Goal: Information Seeking & Learning: Find specific fact

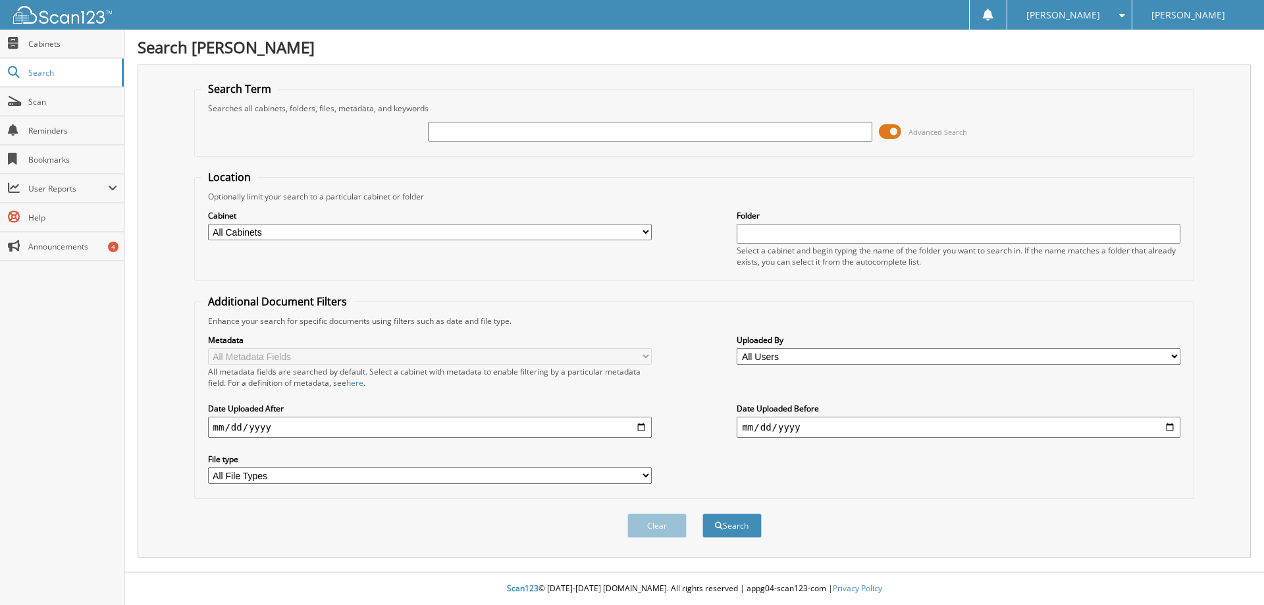
click at [447, 130] on input "text" at bounding box center [650, 132] width 444 height 20
type input "[DATE]"
click at [263, 230] on select "All Cabinets A & H CLAIMS ATTORNEY / LEGAL EXPENSES PAID ATTORNEY / PAYMENTS RE…" at bounding box center [430, 232] width 444 height 16
select select "5157"
click at [208, 224] on select "All Cabinets A & H CLAIMS ATTORNEY / LEGAL EXPENSES PAID ATTORNEY / PAYMENTS RE…" at bounding box center [430, 232] width 444 height 16
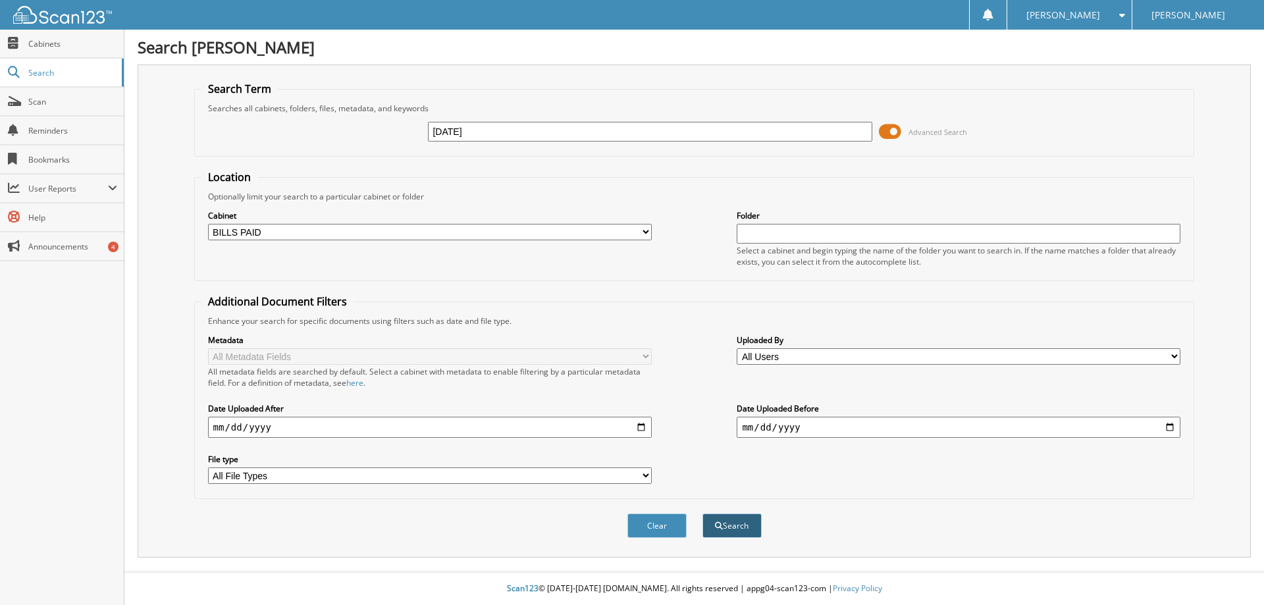
click at [734, 518] on button "Search" at bounding box center [732, 526] width 59 height 24
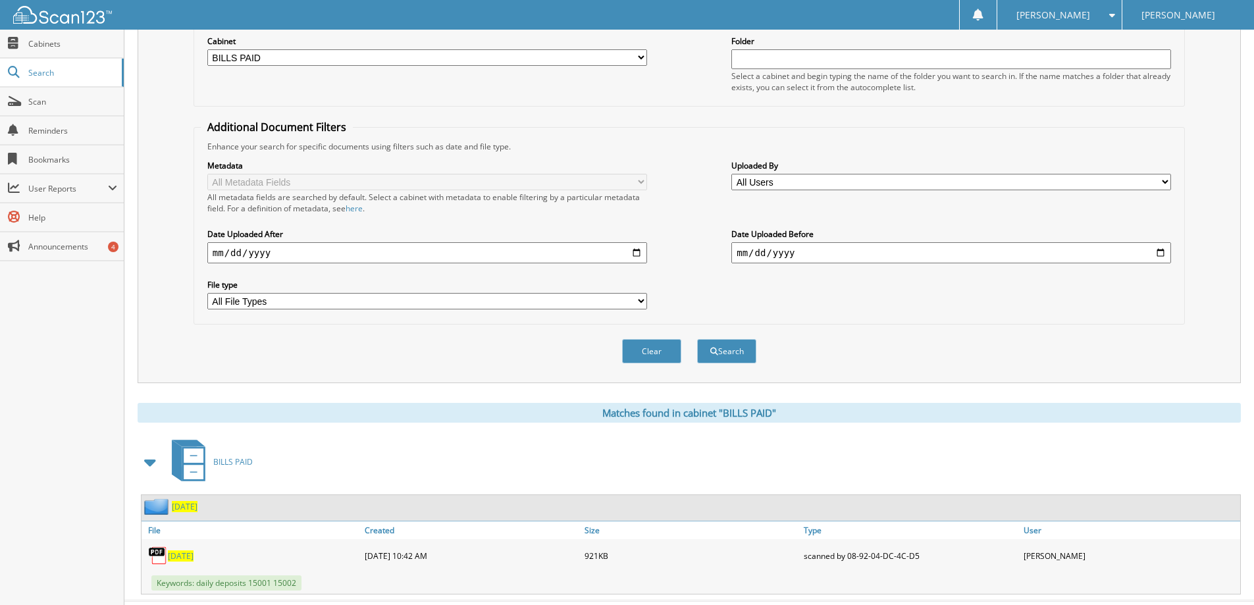
scroll to position [204, 0]
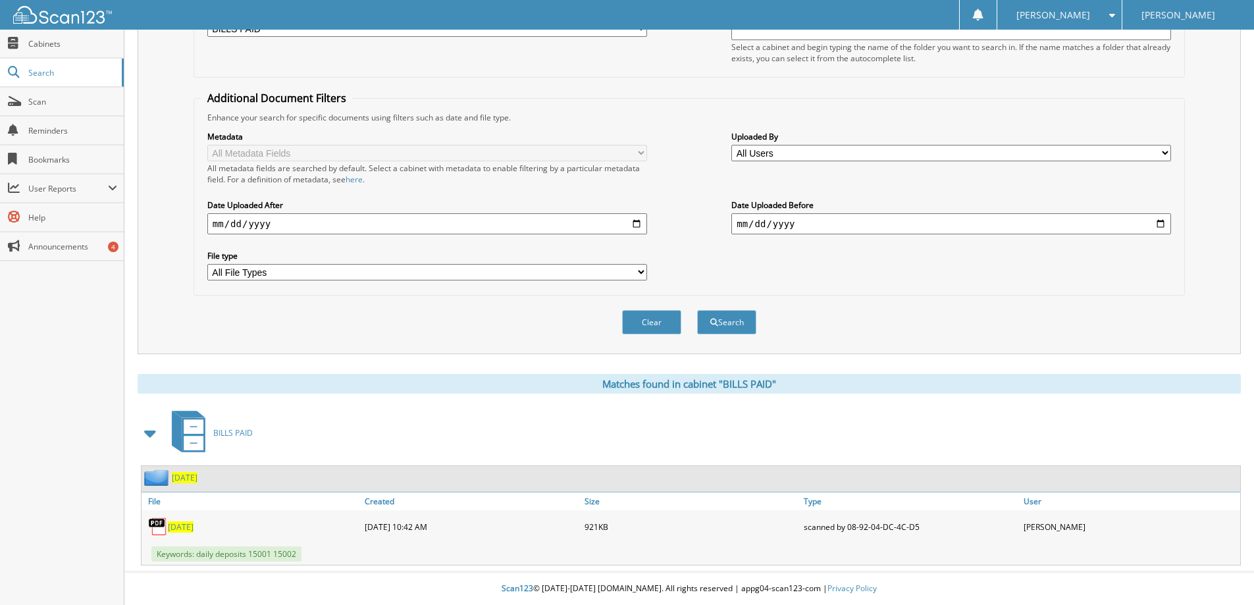
click at [184, 525] on span "[DATE]" at bounding box center [181, 527] width 26 height 11
click at [273, 516] on div "[DATE]" at bounding box center [252, 527] width 220 height 26
click at [176, 479] on span "[DATE]" at bounding box center [185, 477] width 26 height 11
